Goal: Check status: Check status

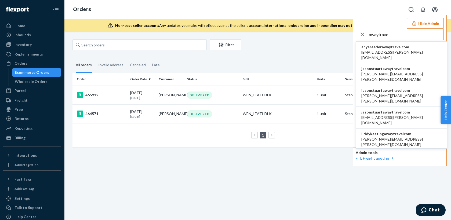
type input "awaytrave"
click at [382, 110] on span "jasonstuartawaytravelcom" at bounding box center [402, 112] width 80 height 5
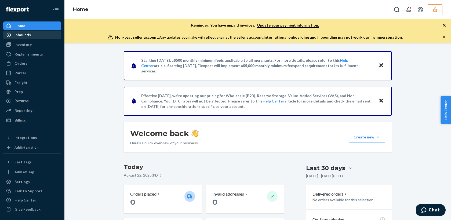
click at [31, 38] on div "Inbounds" at bounding box center [32, 35] width 57 height 8
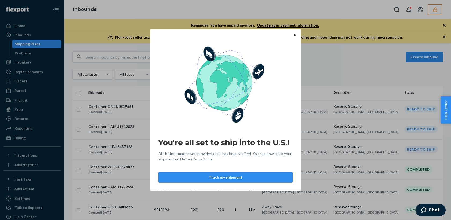
click at [294, 36] on button "Close" at bounding box center [295, 35] width 5 height 6
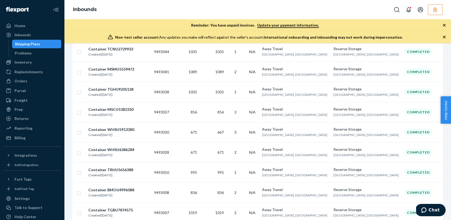
scroll to position [774, 0]
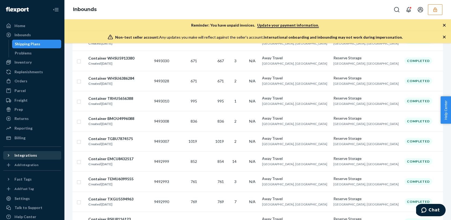
click at [8, 153] on icon at bounding box center [8, 155] width 5 height 5
click at [18, 197] on div "Settings" at bounding box center [22, 198] width 15 height 5
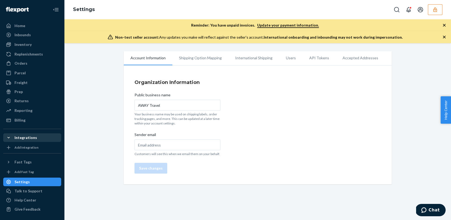
click at [308, 57] on li "API Tokens" at bounding box center [319, 57] width 33 height 13
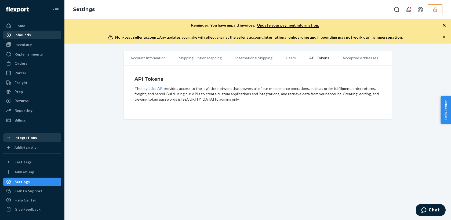
click at [44, 35] on div "Inbounds" at bounding box center [32, 35] width 57 height 8
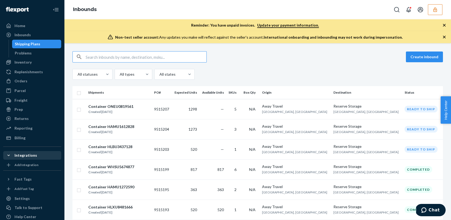
click at [435, 12] on icon "button" at bounding box center [435, 9] width 3 height 5
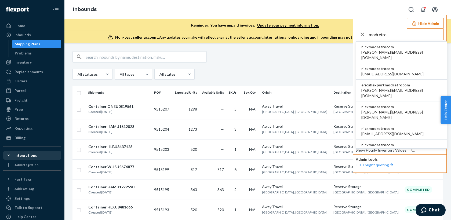
type input "modretro"
click at [383, 51] on span "adam@modretro.com" at bounding box center [402, 55] width 80 height 11
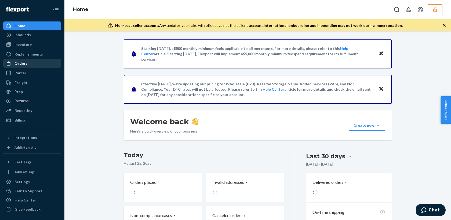
click at [23, 63] on div "Orders" at bounding box center [21, 63] width 13 height 5
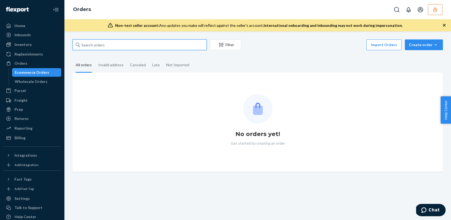
click at [102, 45] on input "text" at bounding box center [140, 44] width 134 height 11
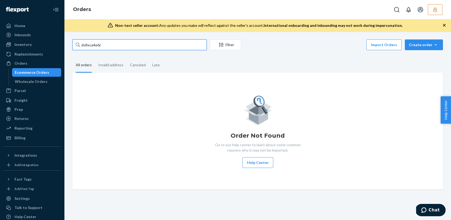
type input "dv8xca4e6rv"
drag, startPoint x: 109, startPoint y: 46, endPoint x: 60, endPoint y: 43, distance: 48.2
click at [60, 43] on div "Home Inbounds Shipping Plans Problems Inventory Products Replenishments Orders …" at bounding box center [225, 110] width 451 height 220
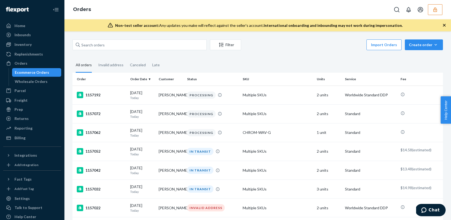
click at [34, 74] on div "Ecommerce Orders" at bounding box center [32, 72] width 34 height 5
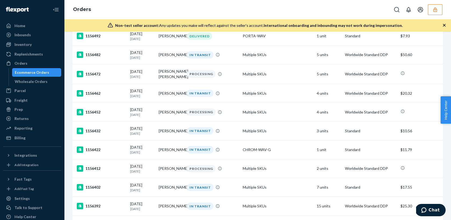
scroll to position [1197, 0]
click at [155, 140] on td "08/21/2025 1 day ago" at bounding box center [142, 130] width 28 height 19
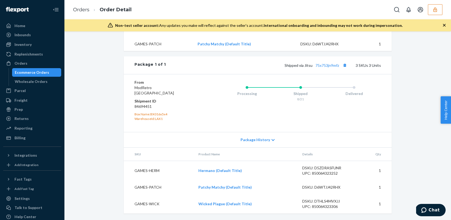
scroll to position [253, 0]
click at [43, 71] on div "Ecommerce Orders" at bounding box center [32, 72] width 34 height 5
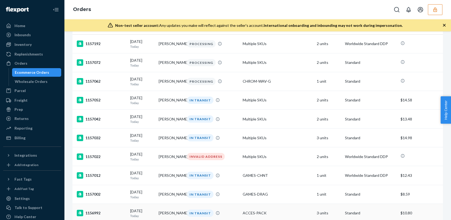
scroll to position [26, 0]
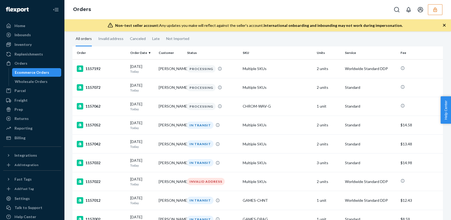
click at [437, 9] on icon "button" at bounding box center [435, 9] width 3 height 5
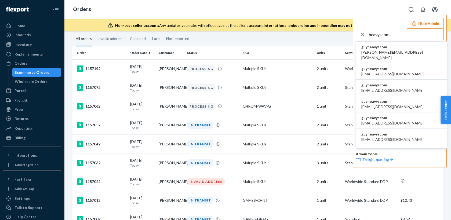
type input "heavyscom"
click at [387, 46] on span "guyheavyscom" at bounding box center [402, 46] width 80 height 5
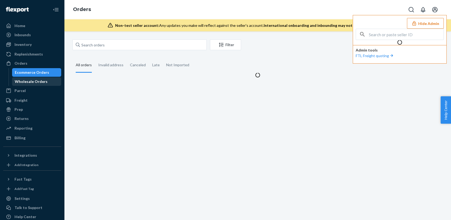
scroll to position [0, 0]
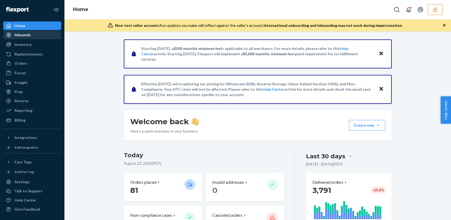
click at [24, 37] on div "Inbounds" at bounding box center [23, 34] width 16 height 5
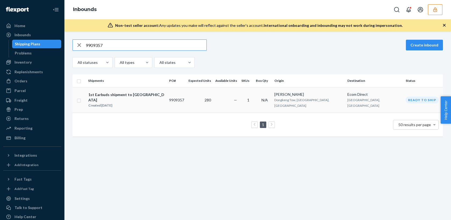
type input "9909357"
click at [176, 100] on td "9909357" at bounding box center [176, 100] width 19 height 26
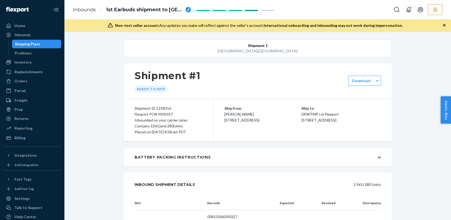
click at [139, 11] on span "1st Earbuds shipment to [GEOGRAPHIC_DATA]" at bounding box center [144, 9] width 77 height 7
click at [137, 9] on input "1st Earbuds shipment to US" at bounding box center [133, 9] width 54 height 9
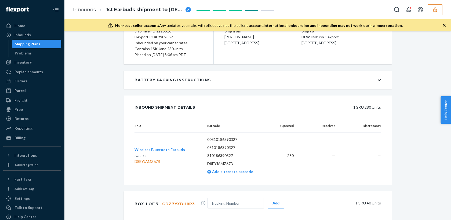
scroll to position [115, 0]
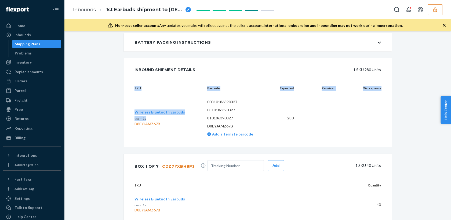
drag, startPoint x: 149, startPoint y: 117, endPoint x: 133, endPoint y: 117, distance: 16.1
click at [133, 117] on div "SKU Barcode Expected Received Discrepancy Wireless Bluetooth Earbuds tws-h1e D8…" at bounding box center [258, 115] width 268 height 66
click at [146, 113] on button "Wireless Bluetooth Earbuds" at bounding box center [160, 112] width 51 height 5
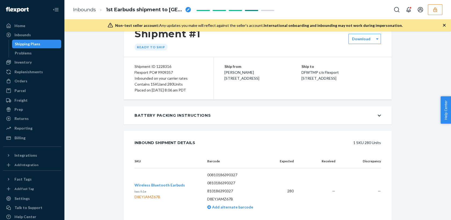
scroll to position [42, 0]
click at [163, 71] on div "Flexport PO# 9909357" at bounding box center [169, 72] width 68 height 6
copy div "9909357"
click at [45, 47] on div "Shipping Plans" at bounding box center [37, 44] width 48 height 8
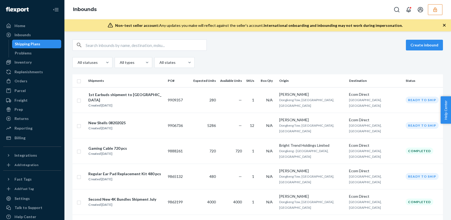
click at [434, 10] on icon "button" at bounding box center [435, 9] width 3 height 5
click at [424, 10] on icon "Open account menu" at bounding box center [420, 9] width 6 height 6
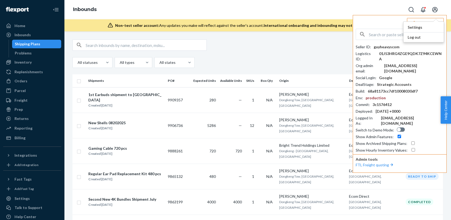
click at [379, 34] on input "text" at bounding box center [406, 34] width 75 height 11
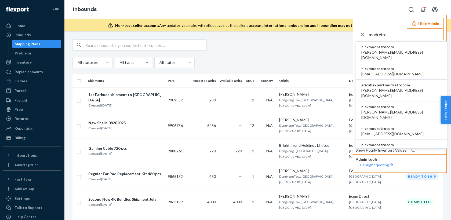
type input "modretro"
click at [389, 46] on span "nickmodretrocom" at bounding box center [402, 46] width 80 height 5
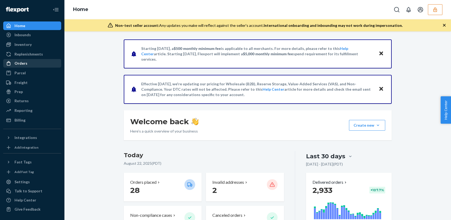
click at [25, 65] on div "Orders" at bounding box center [21, 63] width 13 height 5
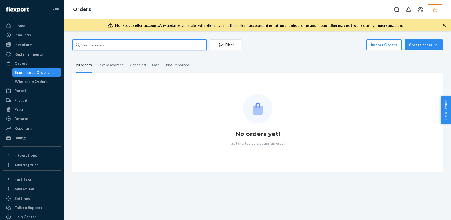
click at [110, 46] on input "text" at bounding box center [140, 44] width 134 height 11
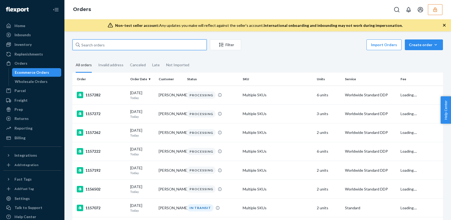
paste input "84747644"
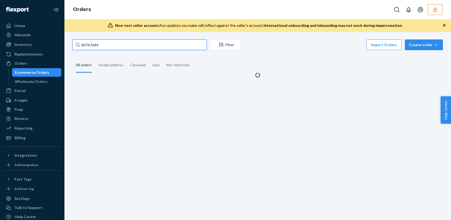
type input "84747644"
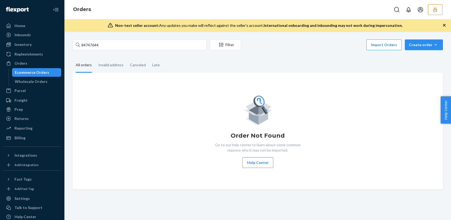
click at [81, 68] on div "All orders" at bounding box center [84, 65] width 16 height 15
click at [73, 58] on input "All orders" at bounding box center [73, 58] width 0 height 0
click at [45, 71] on div "Ecommerce Orders" at bounding box center [32, 72] width 34 height 5
click at [37, 81] on div "Wholesale Orders" at bounding box center [31, 81] width 33 height 5
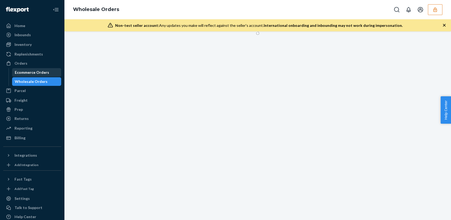
click at [38, 72] on div "Ecommerce Orders" at bounding box center [32, 72] width 34 height 5
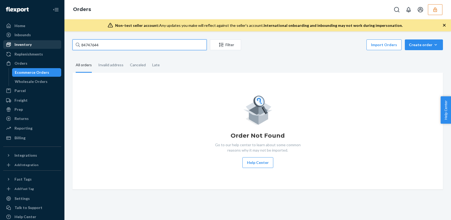
drag, startPoint x: 104, startPoint y: 44, endPoint x: 60, endPoint y: 44, distance: 43.8
click at [60, 44] on div "Home Inbounds Shipping Plans Problems Inventory Products Replenishments Orders …" at bounding box center [225, 110] width 451 height 220
paste input "34 WATSON GRANDE WAY SE OWENS CROSS ROADS"
drag, startPoint x: 127, startPoint y: 45, endPoint x: 216, endPoint y: 46, distance: 88.9
click at [216, 46] on div "34 WATSON GRANDE WAY SE OWENS CROSS ROADS Filter Import Orders Create order Eco…" at bounding box center [258, 45] width 371 height 12
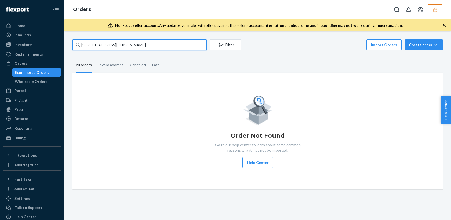
type input "34 WATSON GRANDE WAY"
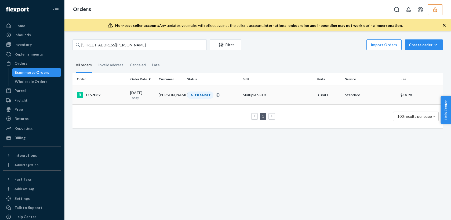
click at [171, 99] on td "Jerry Digman" at bounding box center [171, 95] width 28 height 19
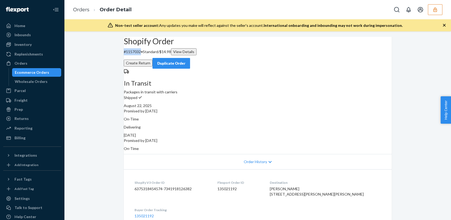
drag, startPoint x: 153, startPoint y: 64, endPoint x: 133, endPoint y: 64, distance: 19.6
click at [133, 64] on div "Shopify Order # 1157032 • Standard / $14.98 View Details Create Return Duplicat…" at bounding box center [258, 53] width 268 height 32
copy p "# 1157032"
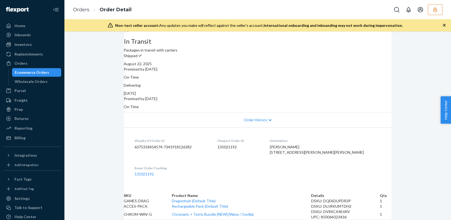
scroll to position [80, 0]
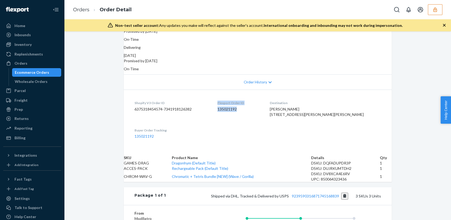
drag, startPoint x: 251, startPoint y: 102, endPoint x: 228, endPoint y: 96, distance: 24.2
click at [228, 96] on dl "Shopify V3 Order ID 6375318454574-7341918126382 Flexport Order ID 135021192 Des…" at bounding box center [258, 120] width 268 height 60
copy div "Flexport Order ID 135021192"
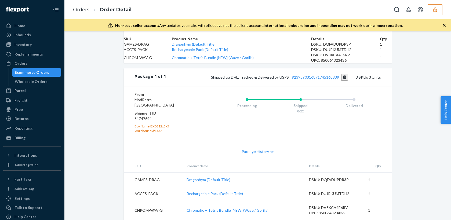
scroll to position [242, 0]
drag, startPoint x: 153, startPoint y: 112, endPoint x: 134, endPoint y: 107, distance: 20.3
click at [134, 107] on div "From ModRetro San Bernardino, CA 92408 Shipment ID 84747644 Box Name: BX0312x5x…" at bounding box center [258, 115] width 268 height 58
copy dl "Shipment ID 84747644"
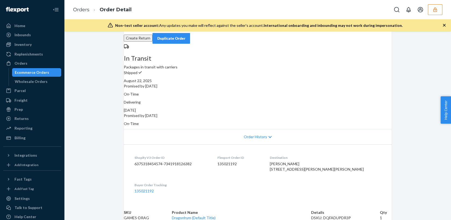
scroll to position [0, 0]
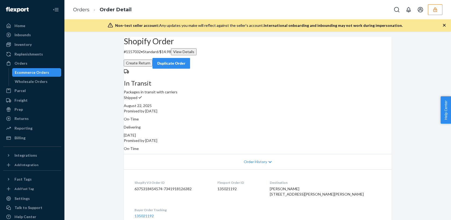
drag, startPoint x: 332, startPoint y: 193, endPoint x: 290, endPoint y: 191, distance: 41.7
click at [290, 191] on dl "Shopify V3 Order ID 6375318454574-7341918126382 Flexport Order ID 135021192 Des…" at bounding box center [258, 200] width 268 height 60
copy span "Owens Cross Roads, AL"
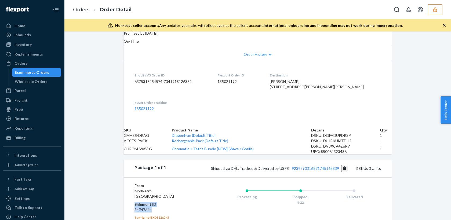
scroll to position [108, 0]
click at [28, 44] on div "Inventory" at bounding box center [23, 44] width 17 height 5
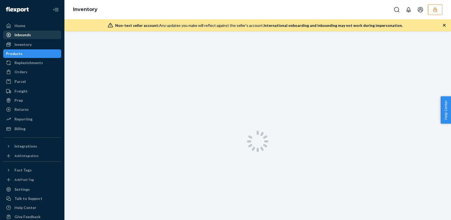
click at [27, 36] on div "Inbounds" at bounding box center [23, 34] width 16 height 5
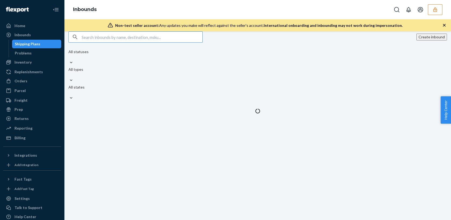
click at [23, 44] on div "Shipping Plans" at bounding box center [28, 43] width 26 height 5
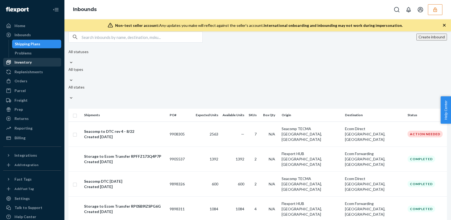
click at [22, 62] on div "Inventory" at bounding box center [23, 62] width 17 height 5
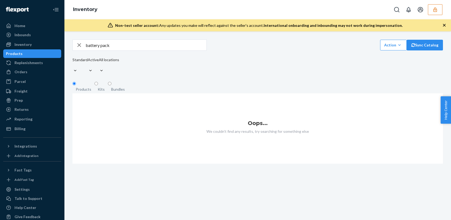
click at [109, 49] on input "battery pack" at bounding box center [146, 45] width 121 height 11
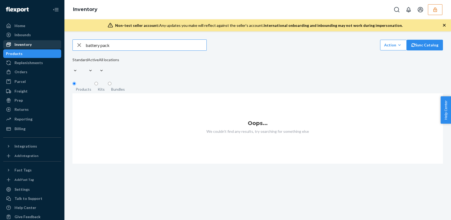
drag, startPoint x: 125, startPoint y: 48, endPoint x: 60, endPoint y: 48, distance: 64.7
click at [60, 48] on div "Home Inbounds Shipping Plans Problems Inventory Products Replenishments Orders …" at bounding box center [225, 110] width 451 height 220
type input "acces"
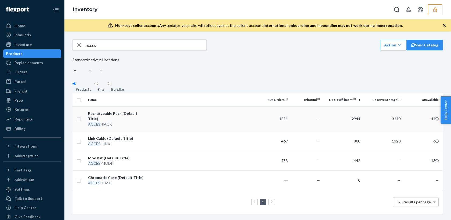
click at [135, 122] on div "ACCES -PACK" at bounding box center [116, 124] width 56 height 5
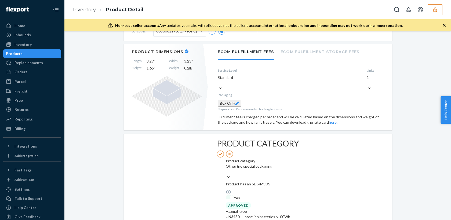
scroll to position [159, 0]
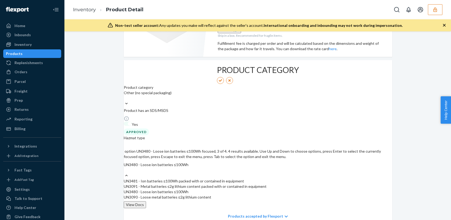
click at [312, 162] on div "UN3480 - Loose ion batteries ≤100Wh" at bounding box center [258, 167] width 269 height 11
click at [124, 168] on input "option UN3480 - Loose ion batteries ≤100Wh focused, 3 of 4. 4 results available…" at bounding box center [124, 170] width 1 height 5
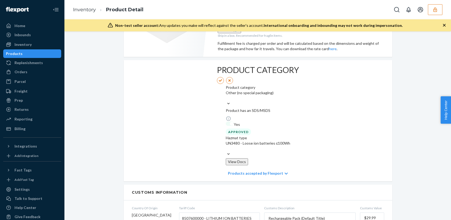
click at [291, 85] on div "Product category Other (no special packaging) Product has an SDS/MSDS Yes APPRO…" at bounding box center [258, 125] width 65 height 81
click at [437, 8] on icon "button" at bounding box center [435, 9] width 5 height 5
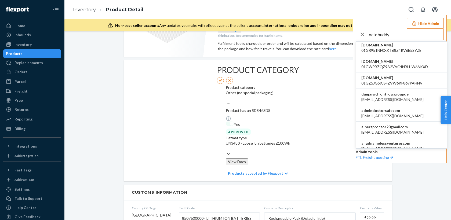
scroll to position [0, 0]
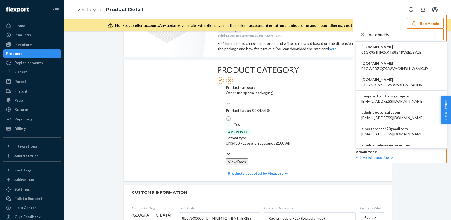
type input "octobuddy"
click at [399, 101] on span "accounting@octobuddyofficial.com" at bounding box center [393, 101] width 62 height 5
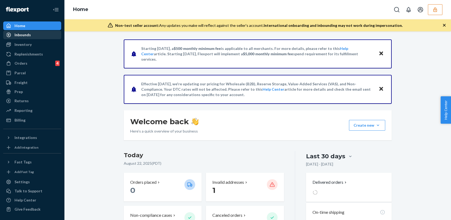
click at [30, 35] on div "Inbounds" at bounding box center [23, 34] width 16 height 5
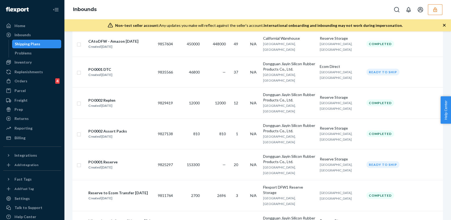
scroll to position [265, 0]
